Goal: Task Accomplishment & Management: Use online tool/utility

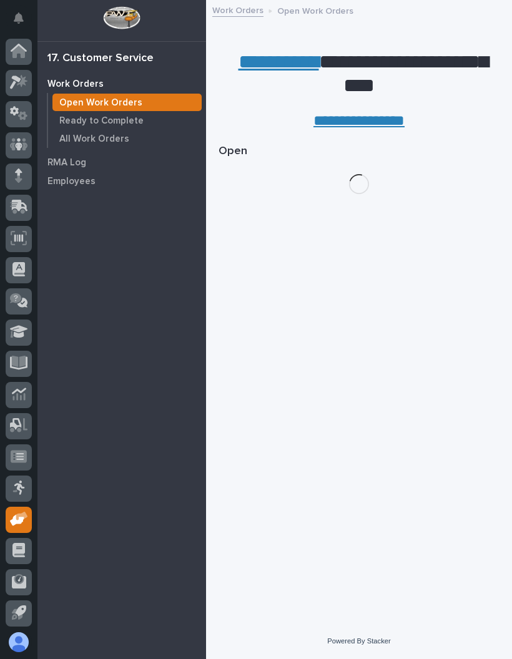
scroll to position [2, 0]
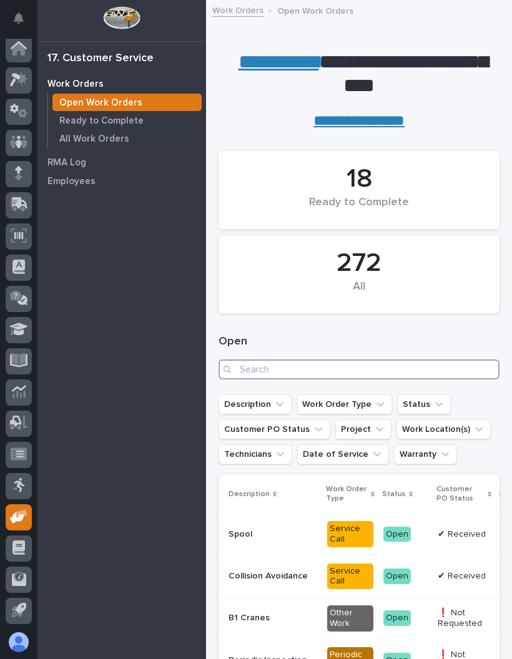
click at [359, 369] on input "Search" at bounding box center [358, 369] width 281 height 20
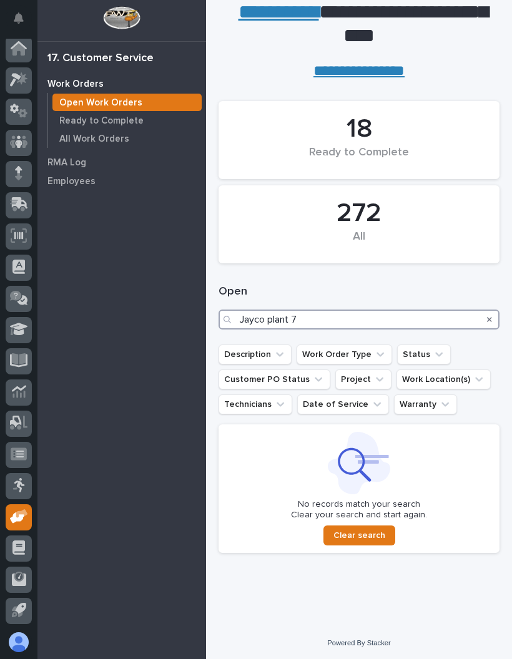
scroll to position [50, 0]
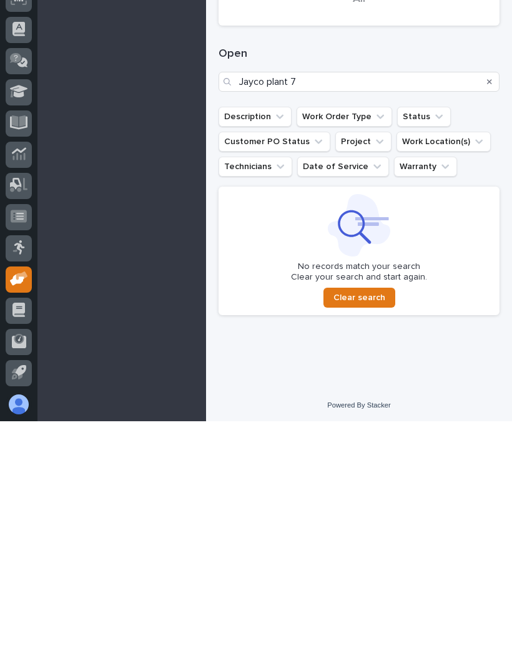
click at [451, 348] on div "Loading... Saving… Loading... Saving… 18 Ready to Complete 272 All Open Jayco p…" at bounding box center [358, 336] width 293 height 515
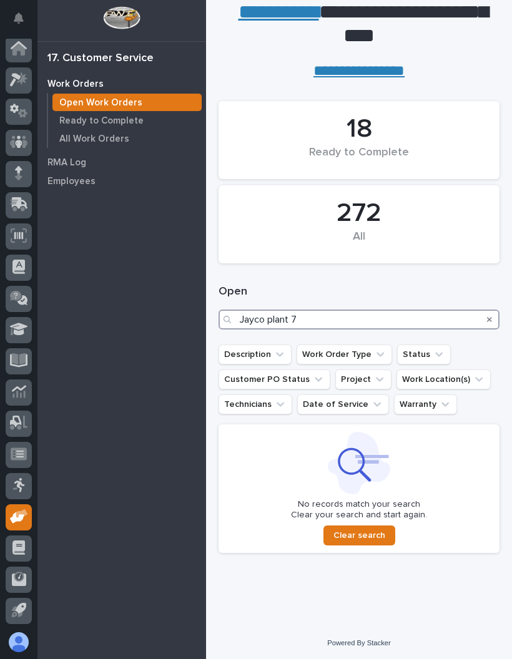
click at [368, 310] on input "Jayco plant 7" at bounding box center [358, 320] width 281 height 20
click at [366, 321] on input "Jayco plant 7" at bounding box center [358, 320] width 281 height 20
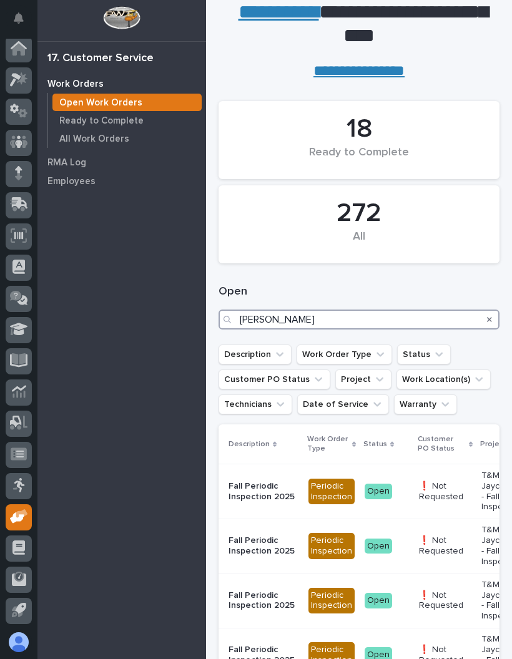
type input "J"
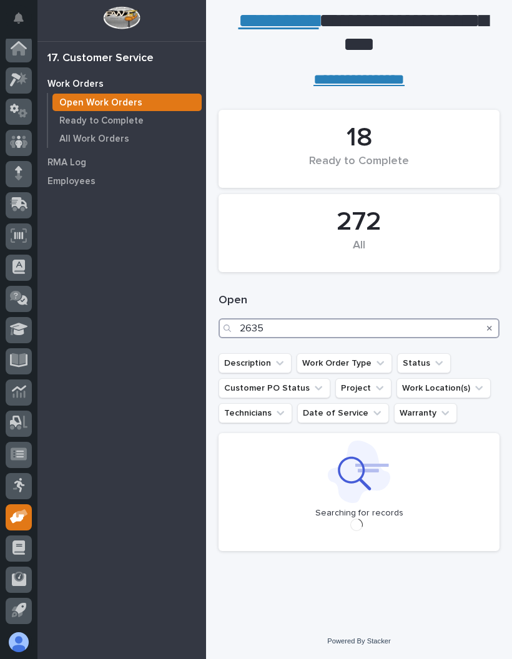
type input "26350"
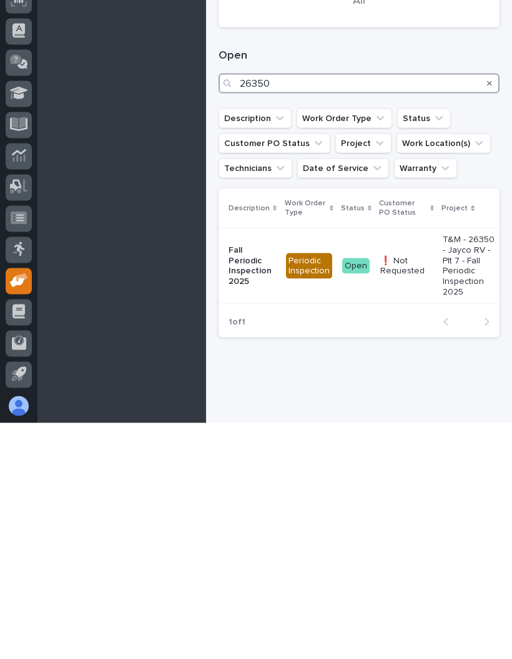
scroll to position [1, 0]
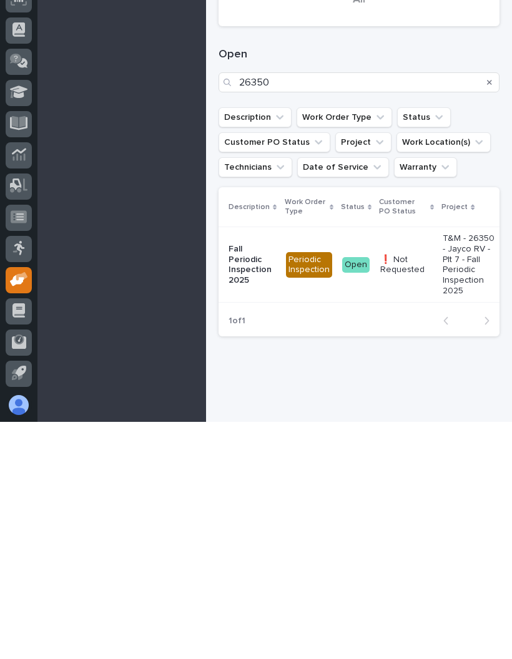
click at [437, 464] on td "T&M - 26350 - Jayco RV - Plt 7 - Fall Periodic Inspection 2025" at bounding box center [468, 502] width 62 height 76
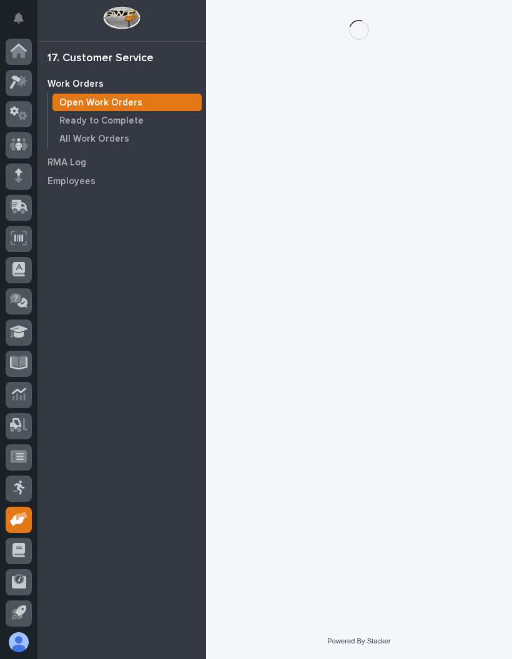
scroll to position [2, 0]
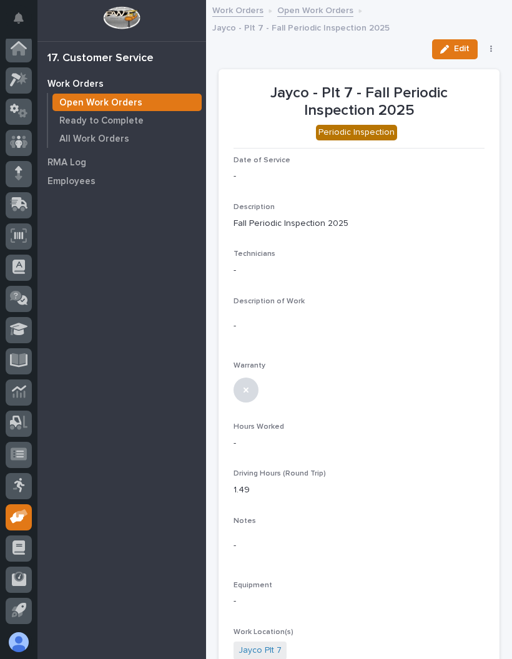
click at [454, 47] on span "Edit" at bounding box center [462, 48] width 16 height 11
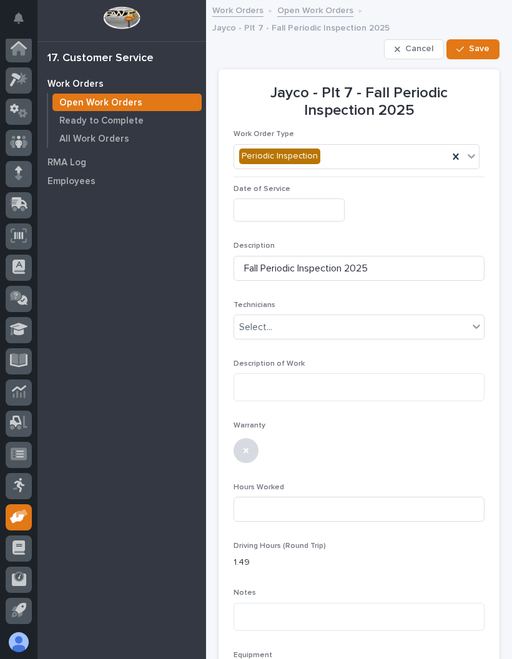
click at [305, 207] on input "text" at bounding box center [288, 209] width 111 height 23
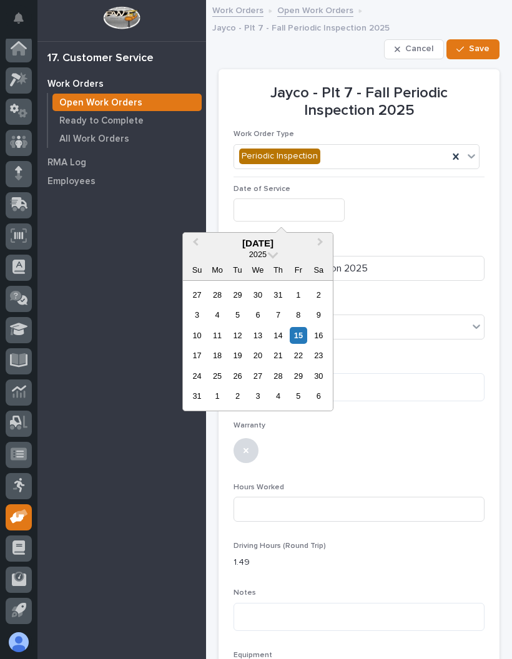
click at [298, 331] on div "15" at bounding box center [298, 335] width 17 height 17
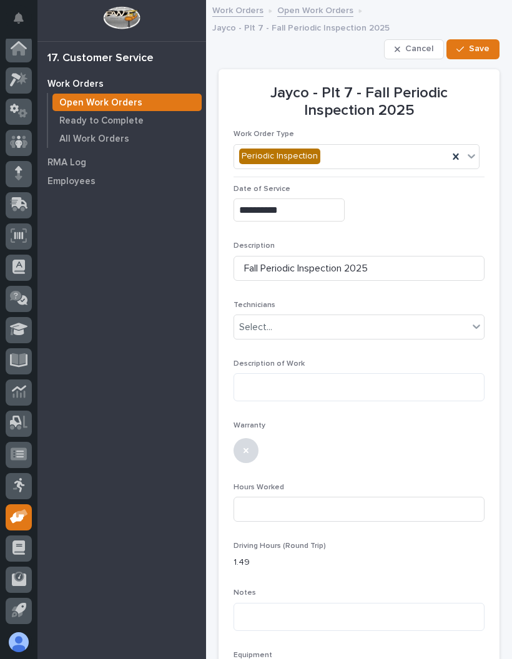
type input "**********"
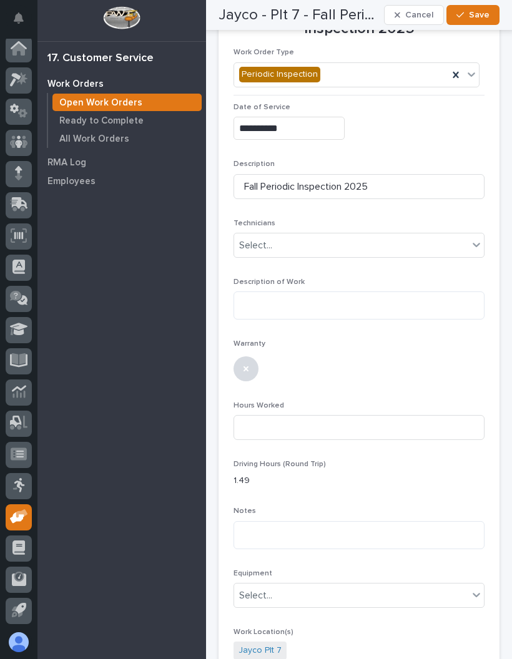
scroll to position [84, 0]
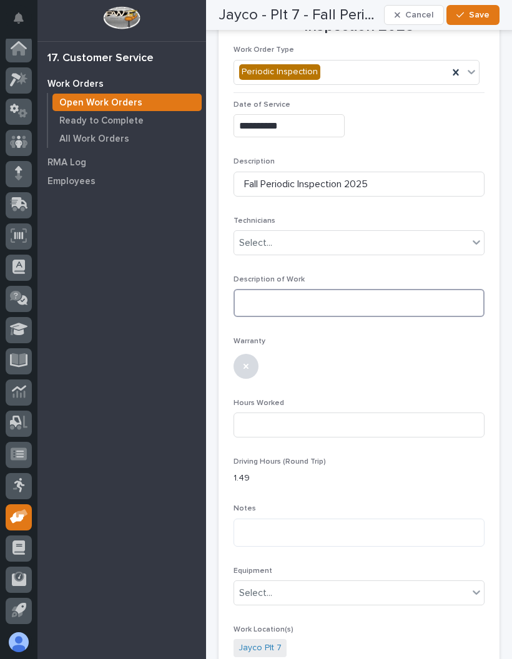
click at [378, 302] on textarea at bounding box center [358, 303] width 251 height 28
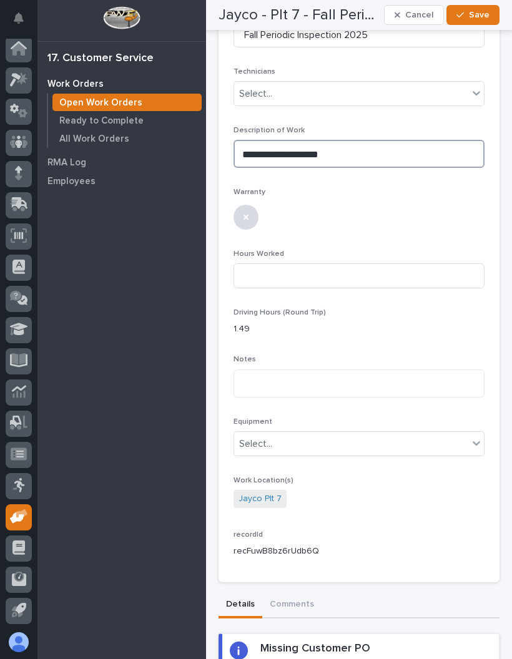
scroll to position [232, 0]
type textarea "**********"
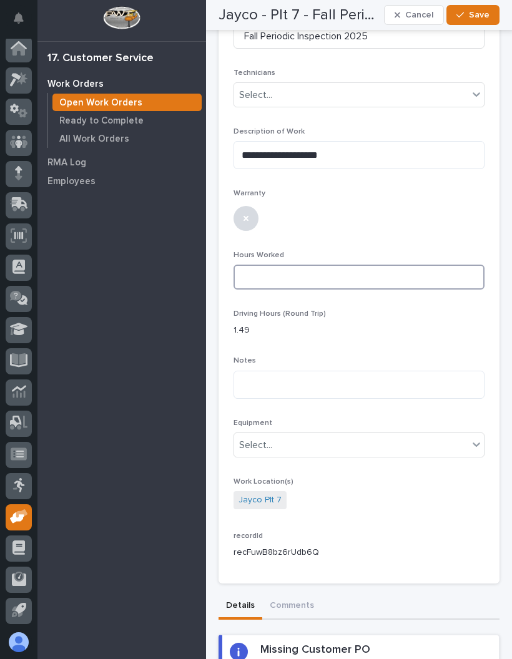
click at [361, 278] on input at bounding box center [358, 277] width 251 height 25
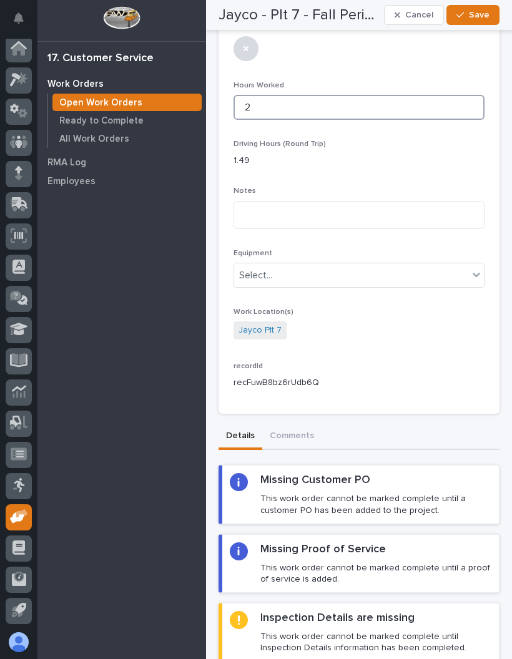
scroll to position [401, 0]
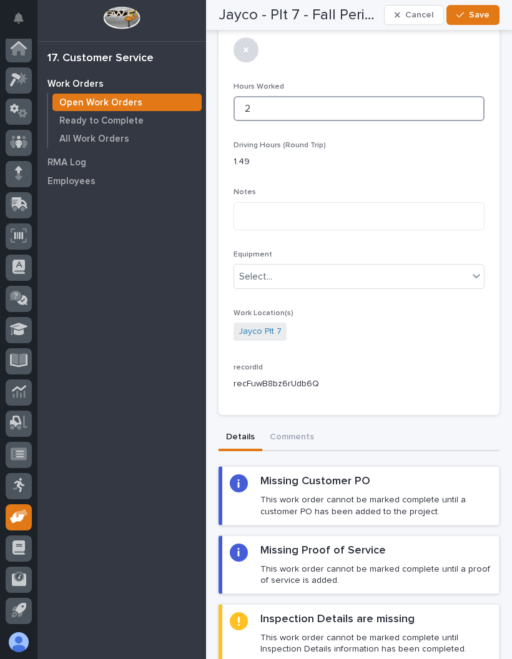
type input "2"
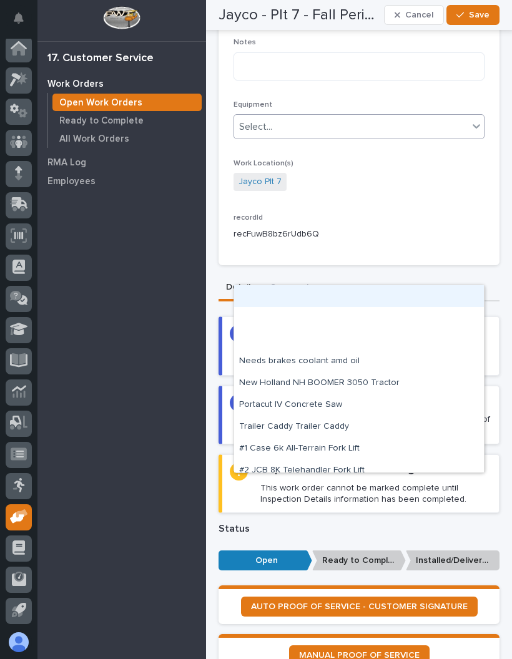
scroll to position [545, 0]
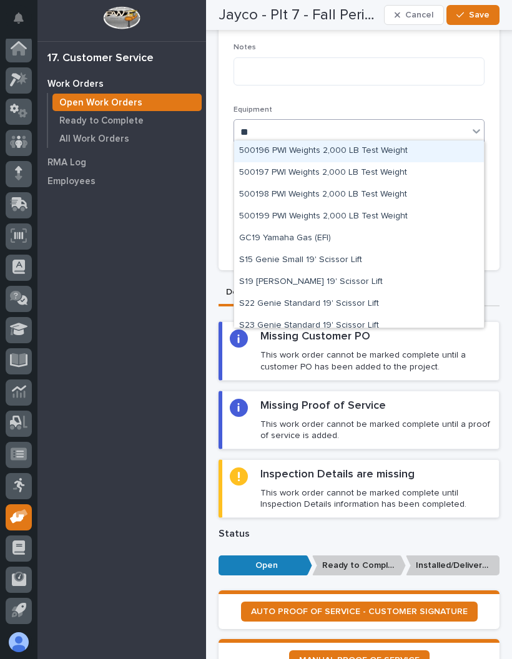
click at [355, 276] on div "S19 [PERSON_NAME] 19' Scissor Lift" at bounding box center [359, 282] width 250 height 22
type input "**"
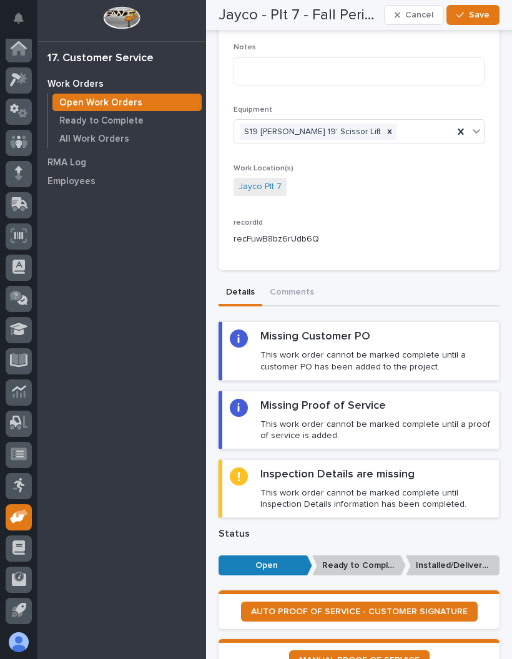
click at [255, 124] on div "S19 [PERSON_NAME] 19' Scissor Lift" at bounding box center [311, 132] width 142 height 17
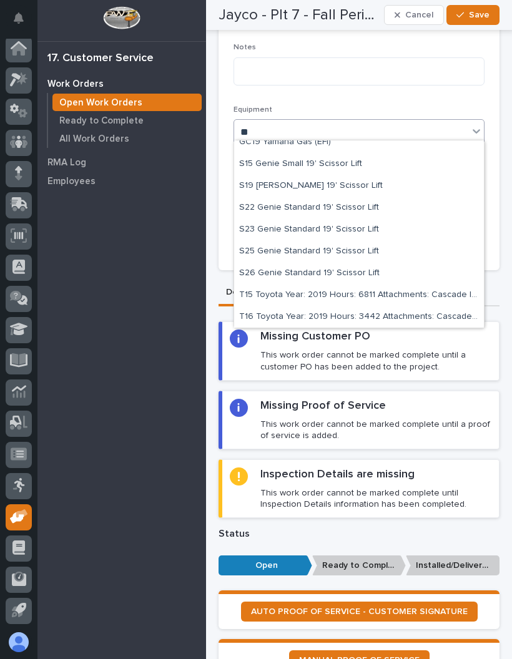
scroll to position [95, 0]
click at [286, 267] on div "S26 Genie Standard 19' Scissor Lift" at bounding box center [359, 274] width 250 height 22
type input "**"
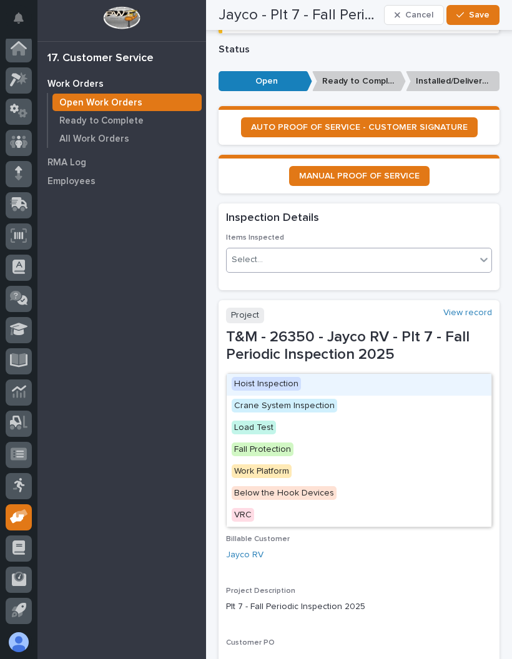
scroll to position [1028, 0]
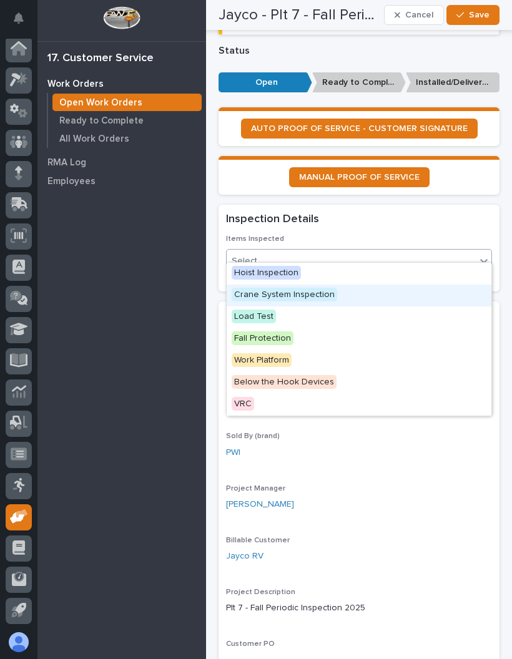
click at [291, 294] on span "Crane System Inspection" at bounding box center [284, 295] width 105 height 14
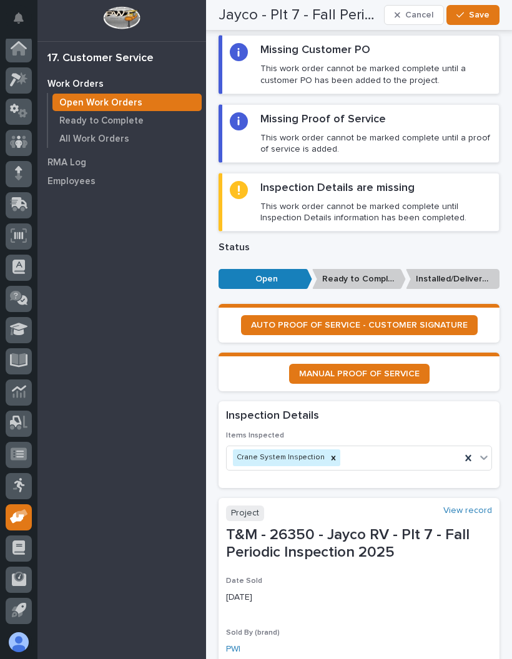
scroll to position [829, 0]
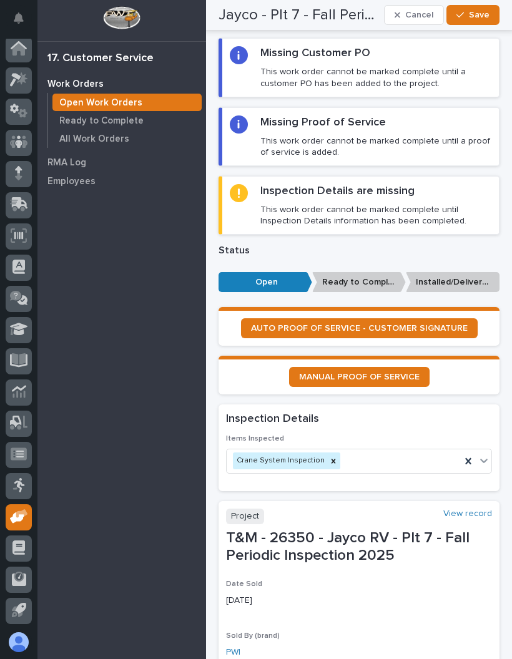
click at [442, 318] on link "AUTO PROOF OF SERVICE - CUSTOMER SIGNATURE" at bounding box center [359, 328] width 237 height 20
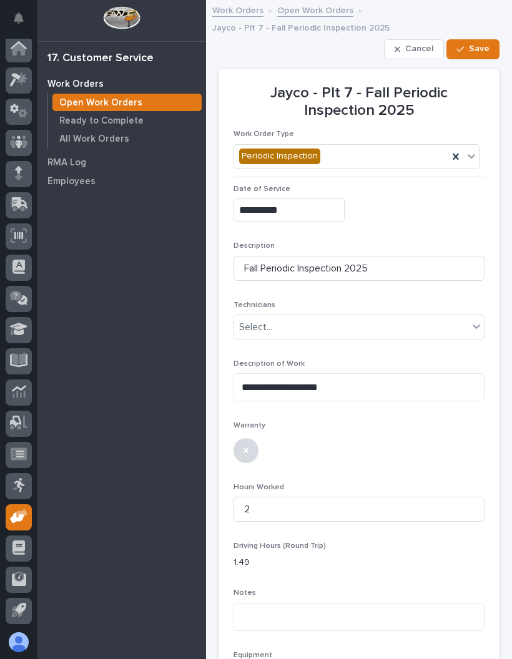
scroll to position [0, 0]
click at [476, 39] on button "Save" at bounding box center [472, 49] width 53 height 20
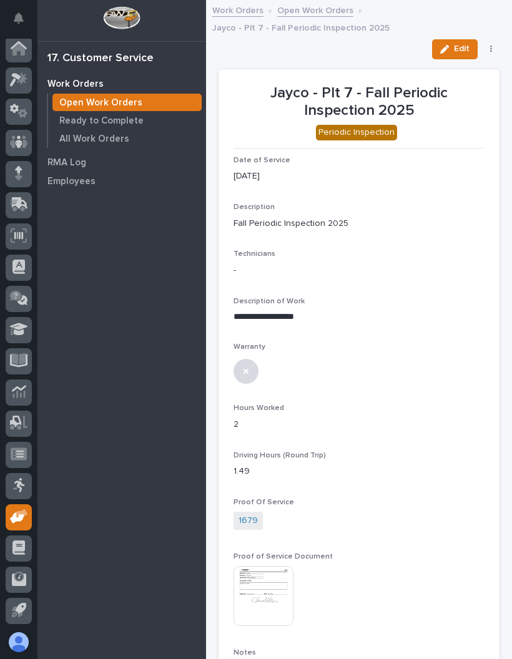
click at [493, 41] on div "Edit ✔️ Work is Done PO Requested On Hold Regenerate PDF Cancel" at bounding box center [463, 49] width 73 height 20
click at [494, 46] on button "button" at bounding box center [490, 49] width 17 height 9
click at [469, 75] on span "✔️ Work is Done" at bounding box center [452, 74] width 67 height 15
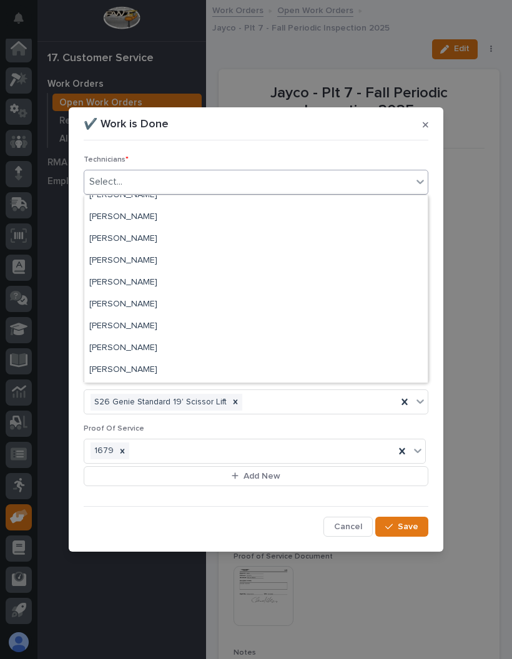
scroll to position [53, 0]
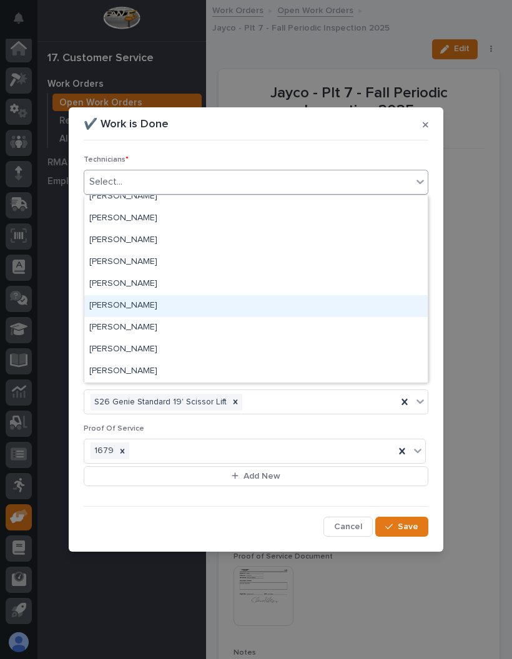
click at [168, 301] on div "[PERSON_NAME]" at bounding box center [255, 306] width 343 height 22
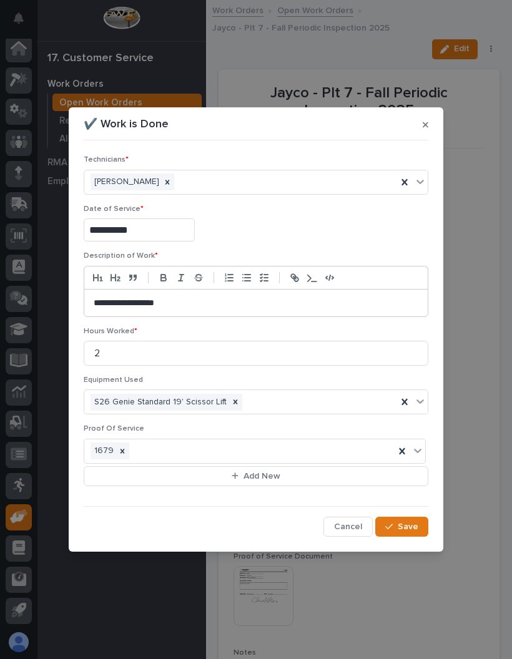
click at [180, 300] on p "**********" at bounding box center [256, 303] width 324 height 12
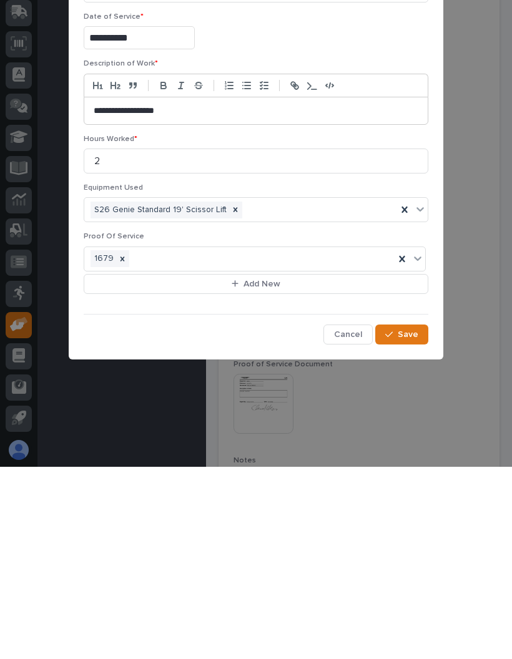
click at [410, 517] on button "Save" at bounding box center [401, 527] width 53 height 20
